Goal: Task Accomplishment & Management: Manage account settings

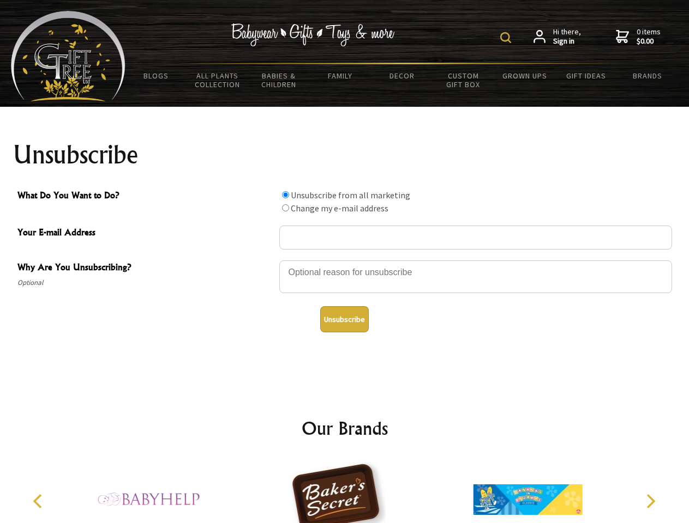
click at [507, 38] on img at bounding box center [505, 37] width 11 height 11
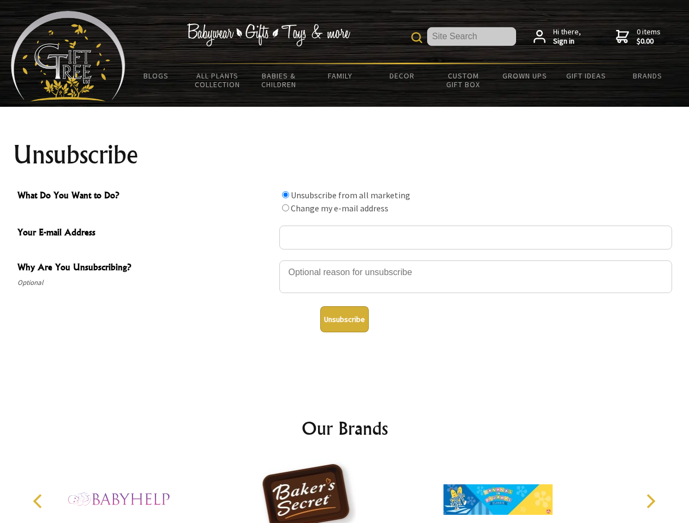
click at [345, 260] on div at bounding box center [475, 279] width 393 height 38
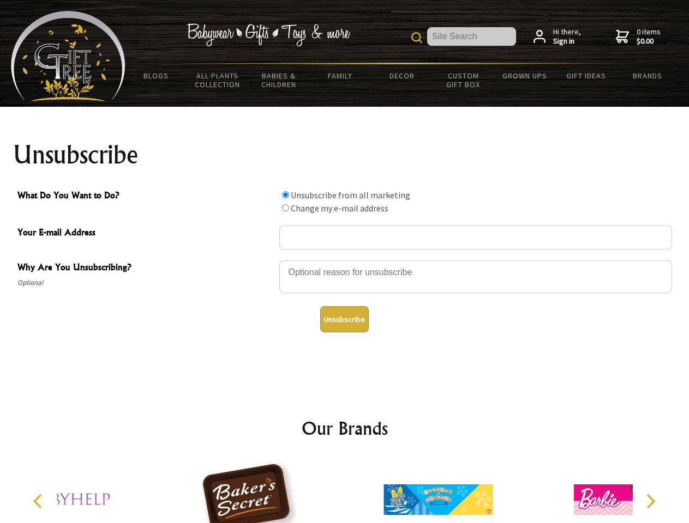
click at [285, 195] on input "What Do You Want to Do?" at bounding box center [285, 194] width 7 height 7
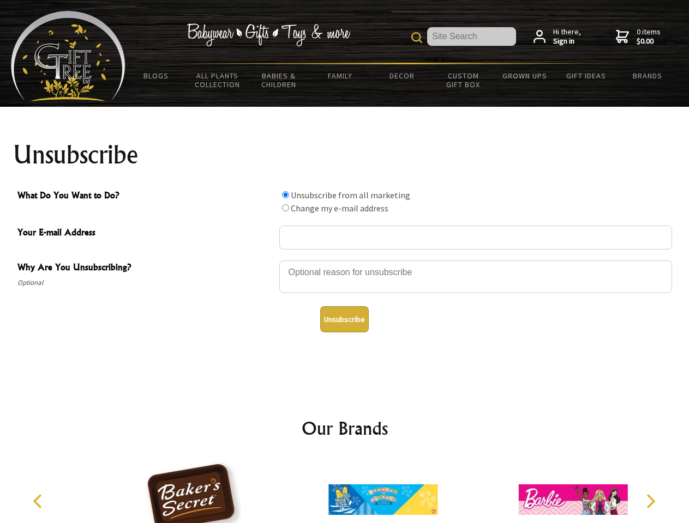
click at [285, 208] on input "What Do You Want to Do?" at bounding box center [285, 207] width 7 height 7
radio input "true"
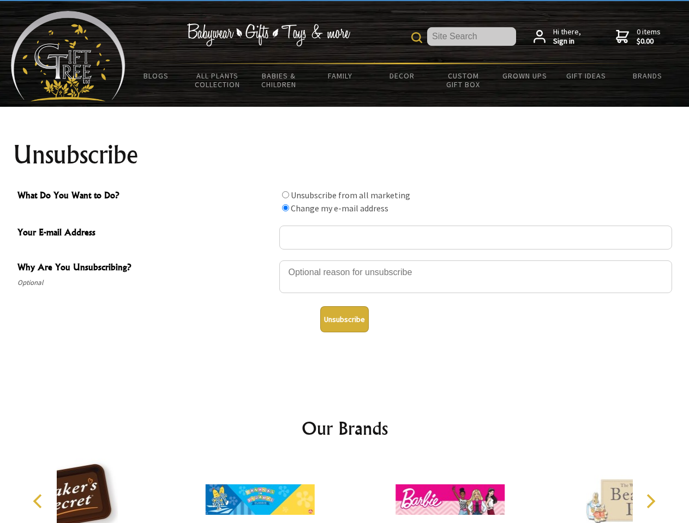
click at [344, 320] on button "Unsubscribe" at bounding box center [344, 319] width 49 height 26
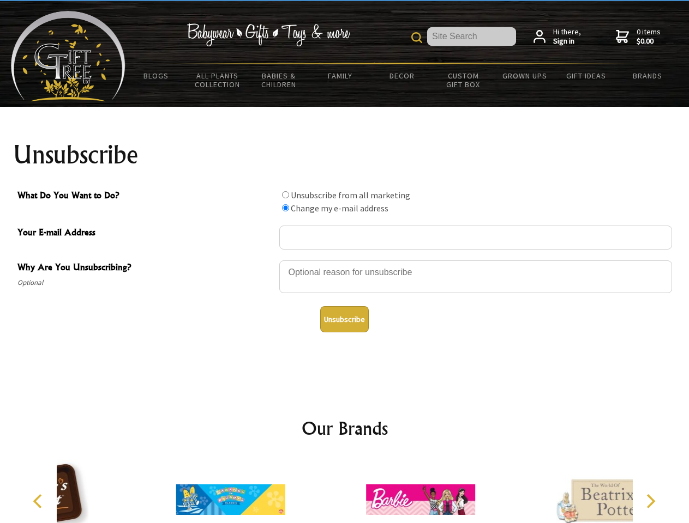
click at [39, 502] on icon "Previous" at bounding box center [39, 502] width 14 height 14
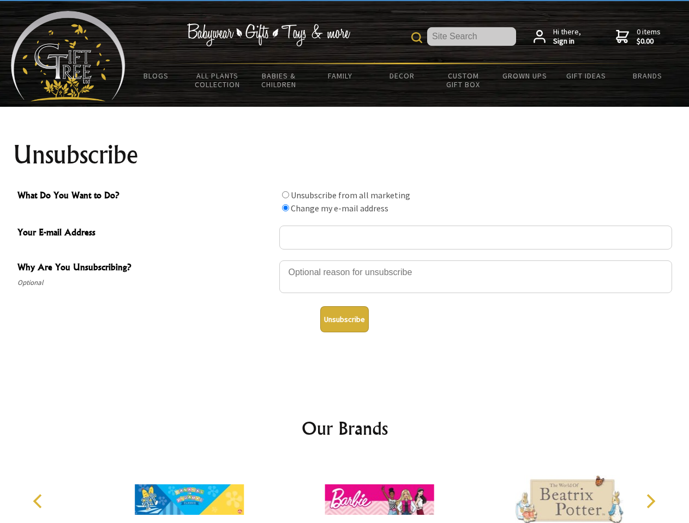
click at [650, 502] on icon "Next" at bounding box center [649, 502] width 14 height 14
